Goal: Navigation & Orientation: Find specific page/section

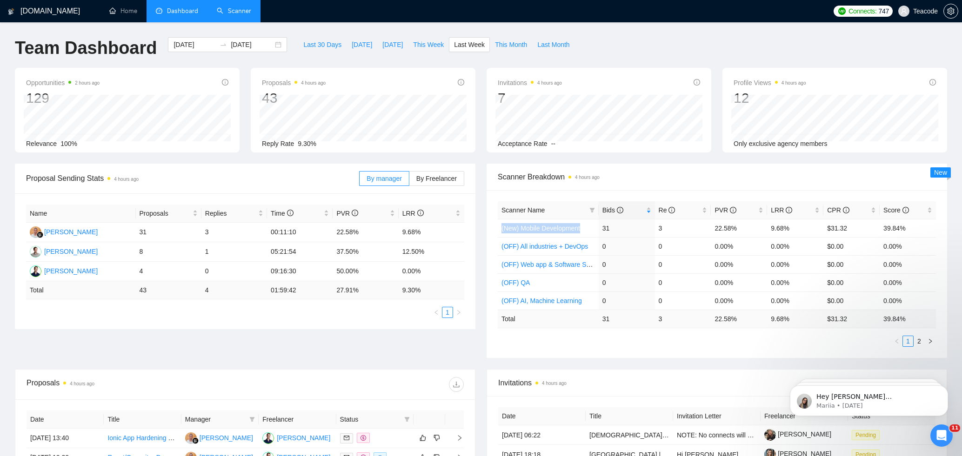
click at [233, 15] on link "Scanner" at bounding box center [234, 11] width 34 height 8
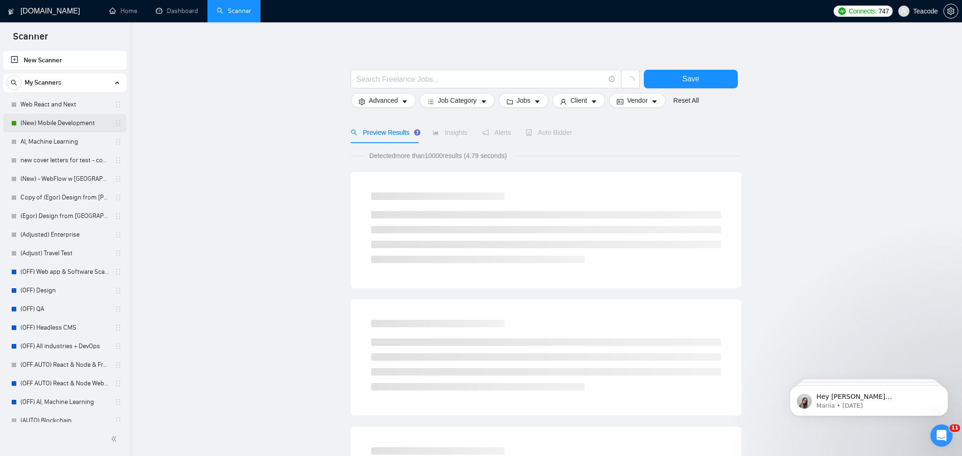
click at [67, 125] on link "(New) Mobile Development" at bounding box center [64, 123] width 88 height 19
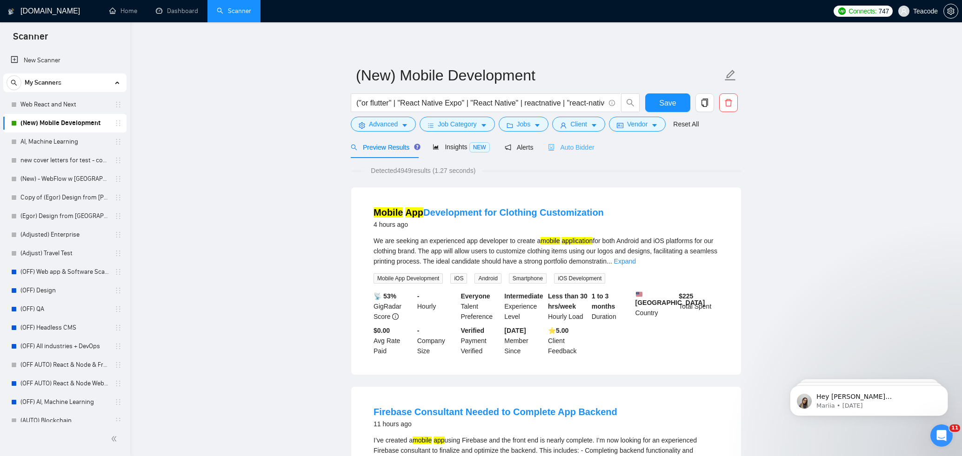
click at [566, 158] on div "Auto Bidder" at bounding box center [571, 147] width 46 height 22
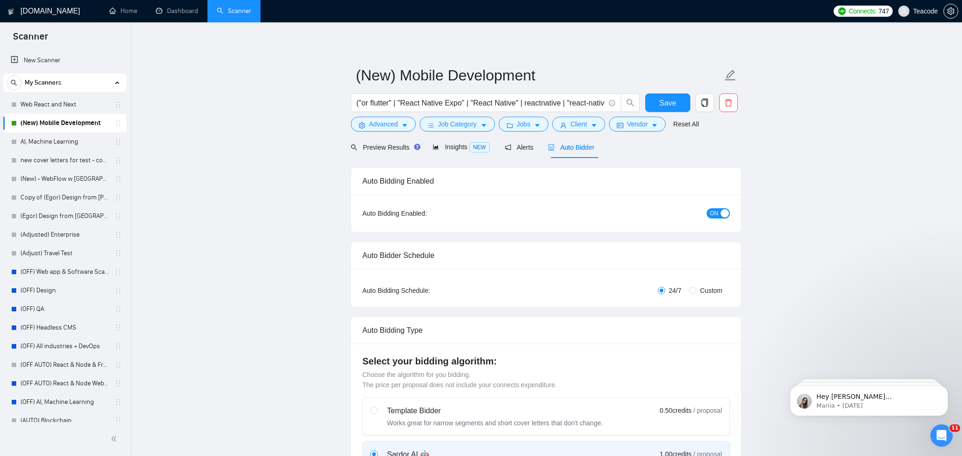
checkbox input "true"
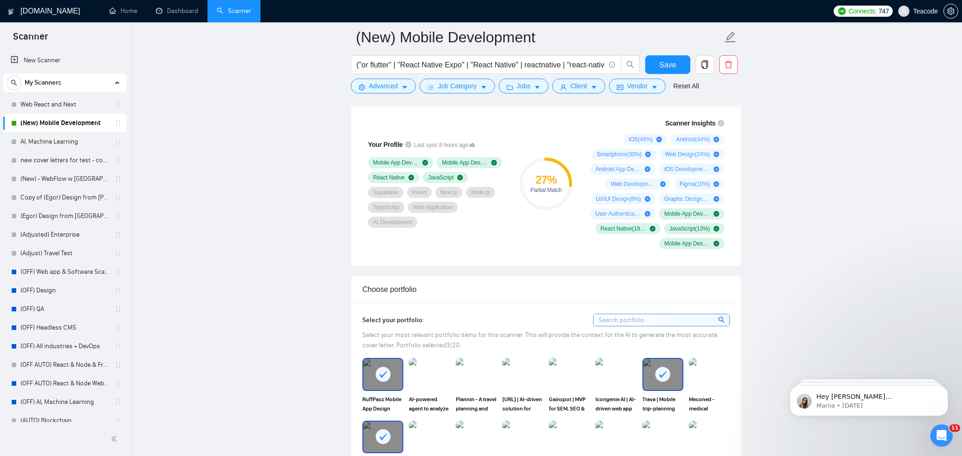
scroll to position [565, 0]
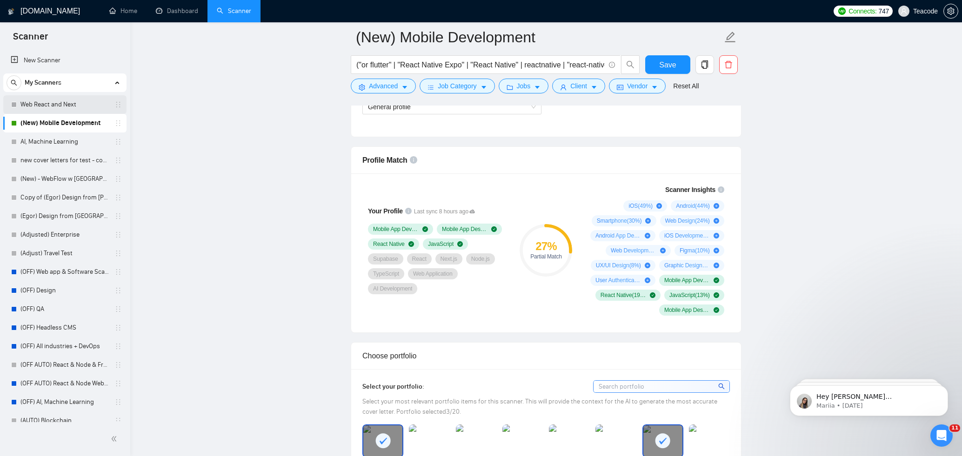
click at [64, 102] on link "Web React and Next" at bounding box center [64, 104] width 88 height 19
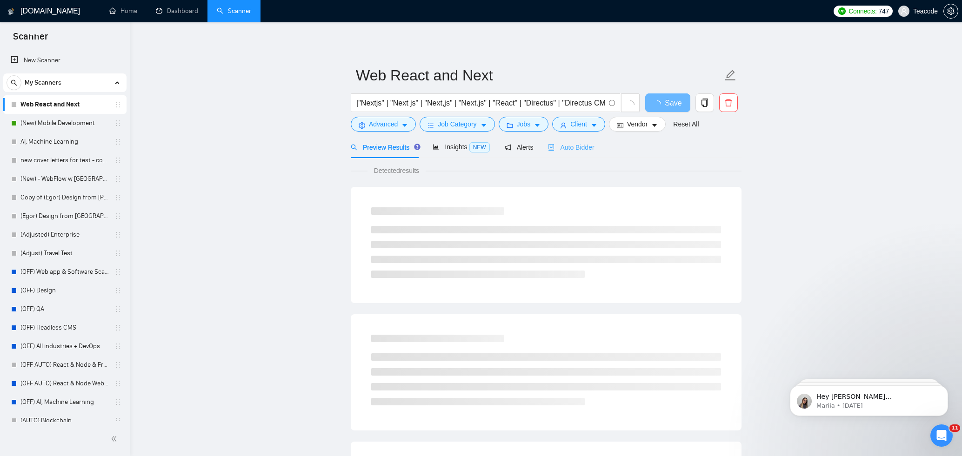
click at [586, 154] on div "Auto Bidder" at bounding box center [571, 147] width 46 height 22
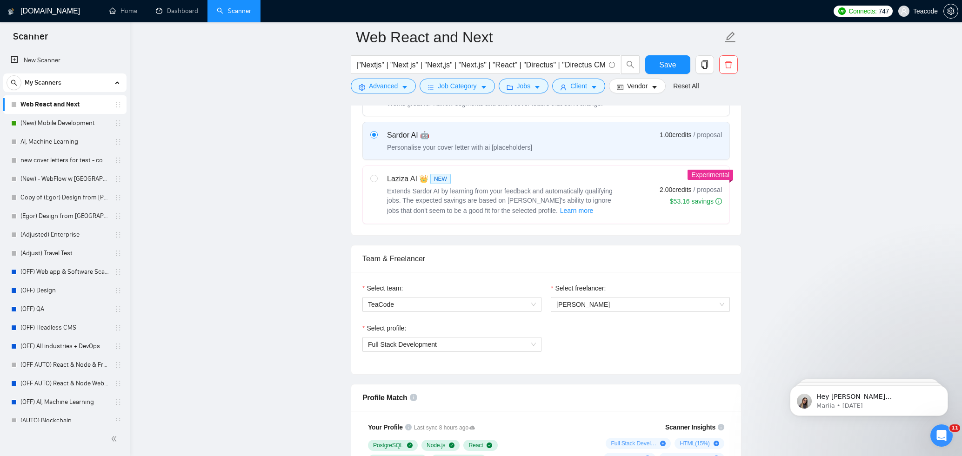
scroll to position [326, 0]
click at [442, 349] on span "Full Stack Development" at bounding box center [452, 346] width 168 height 14
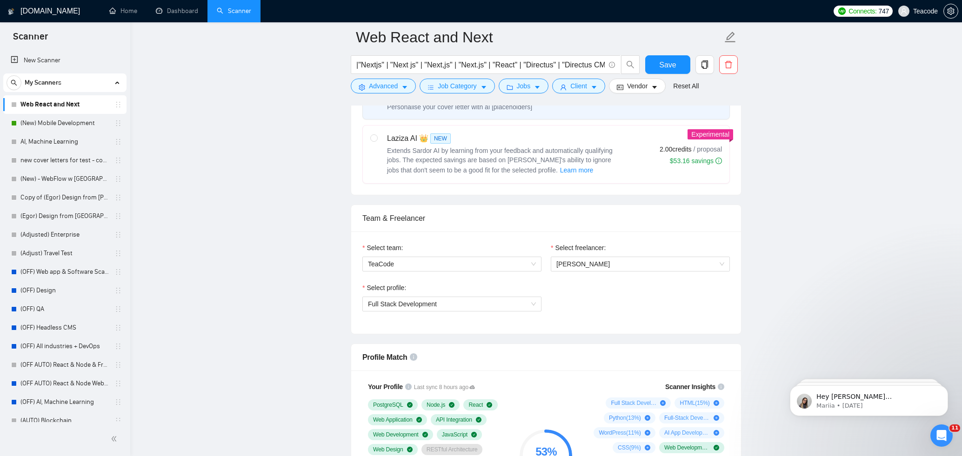
scroll to position [483, 0]
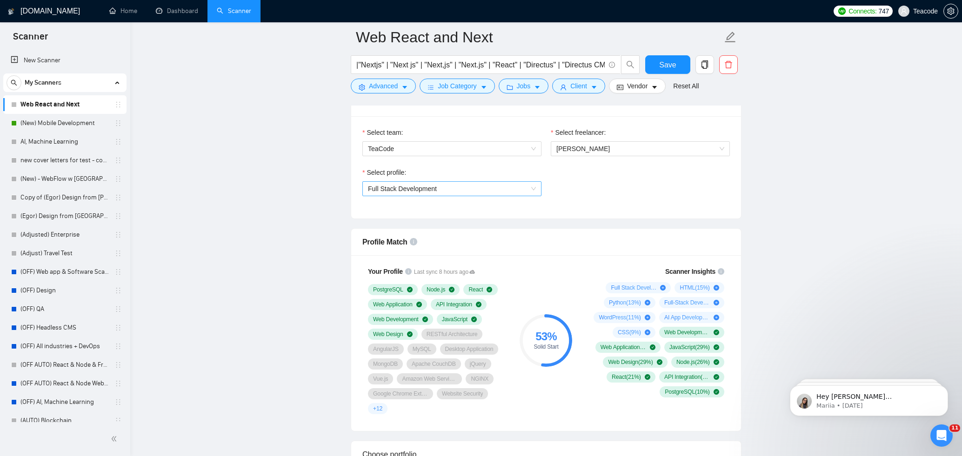
click at [458, 187] on span "Full Stack Development" at bounding box center [452, 189] width 168 height 14
click at [61, 145] on link "AI, Machine Learning" at bounding box center [64, 142] width 88 height 19
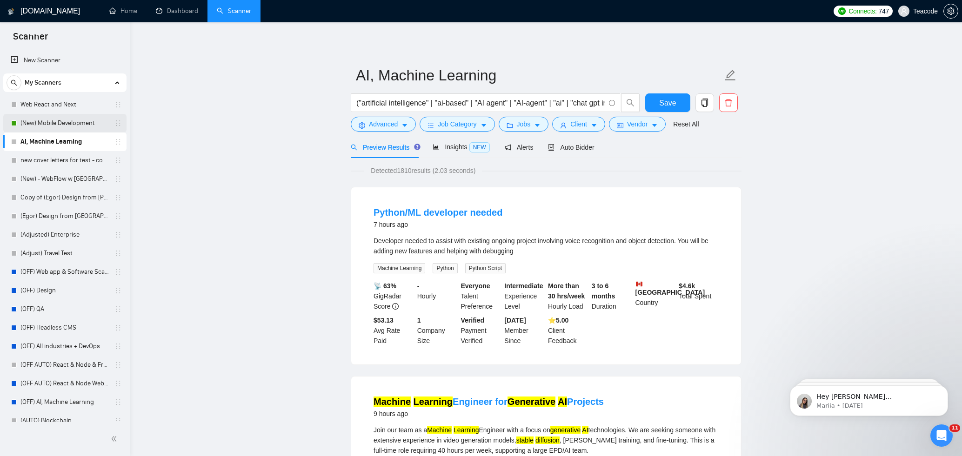
click at [48, 123] on link "(New) Mobile Development" at bounding box center [64, 123] width 88 height 19
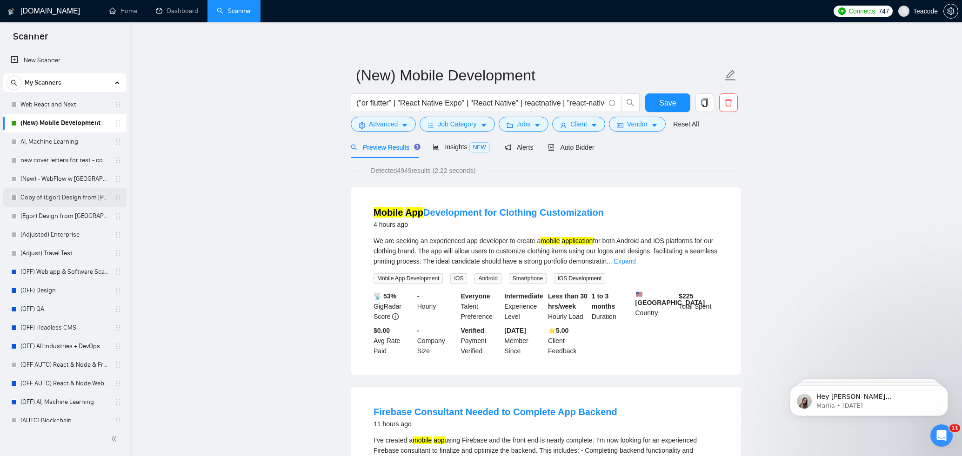
click at [84, 197] on link "Copy of (Egor) Design from [PERSON_NAME]" at bounding box center [64, 197] width 88 height 19
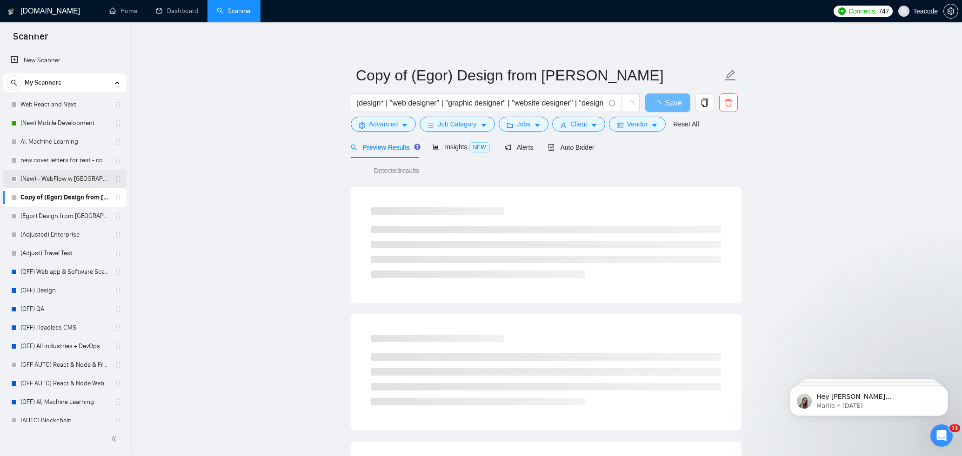
click at [82, 177] on link "(New) - WebFlow w [GEOGRAPHIC_DATA]" at bounding box center [64, 179] width 88 height 19
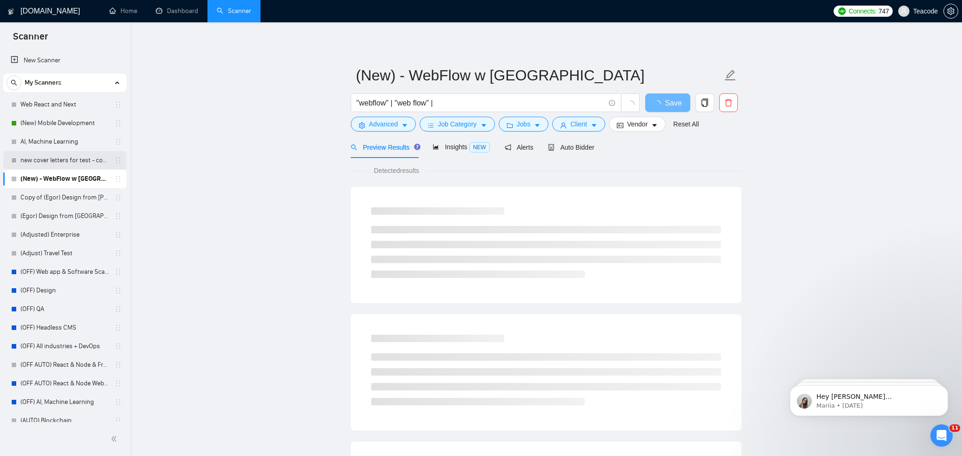
click at [83, 161] on link "new cover letters for test - could work better" at bounding box center [64, 160] width 88 height 19
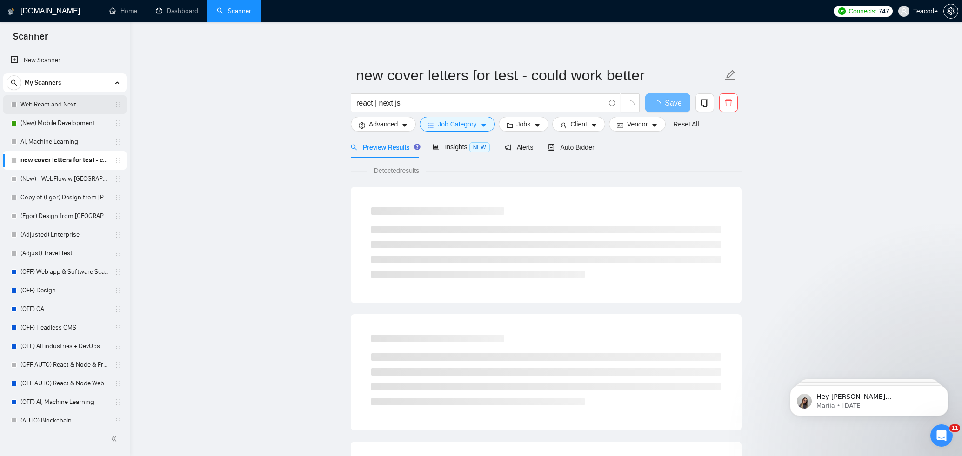
click at [73, 105] on link "Web React and Next" at bounding box center [64, 104] width 88 height 19
